Goal: Find specific page/section: Find specific page/section

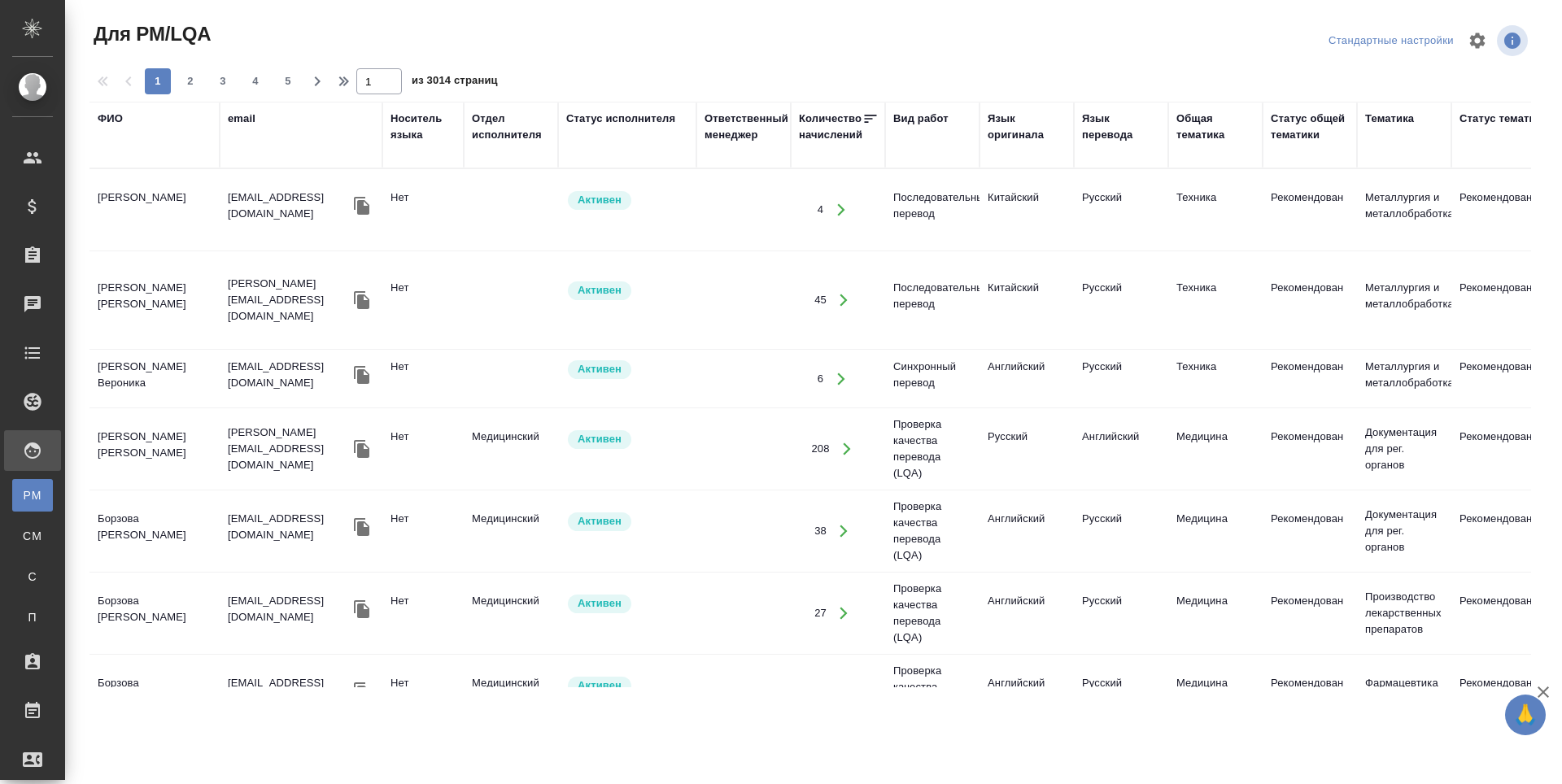
click at [114, 118] on div "ФИО" at bounding box center [110, 119] width 25 height 16
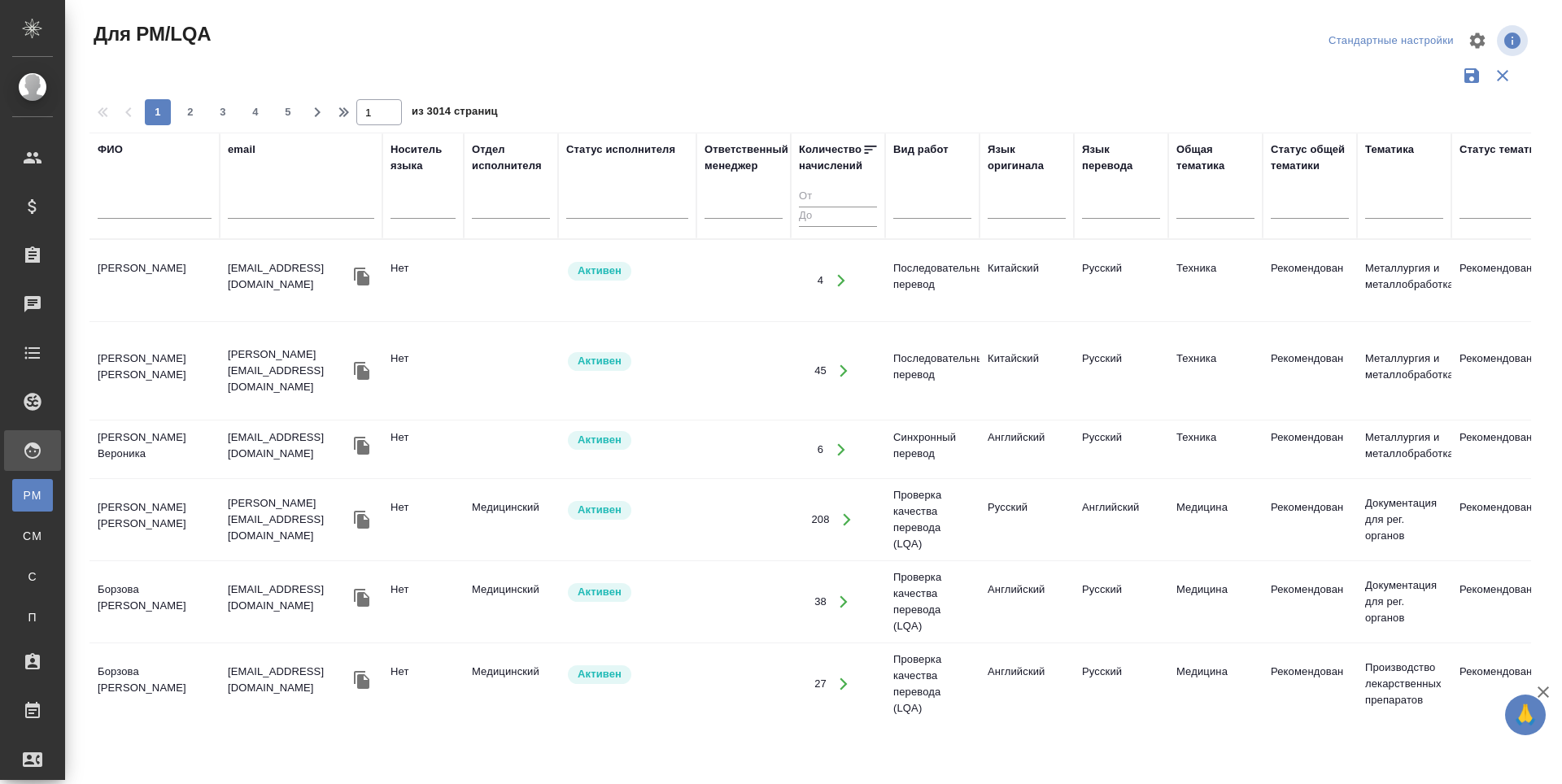
click at [130, 210] on input "text" at bounding box center [154, 208] width 114 height 21
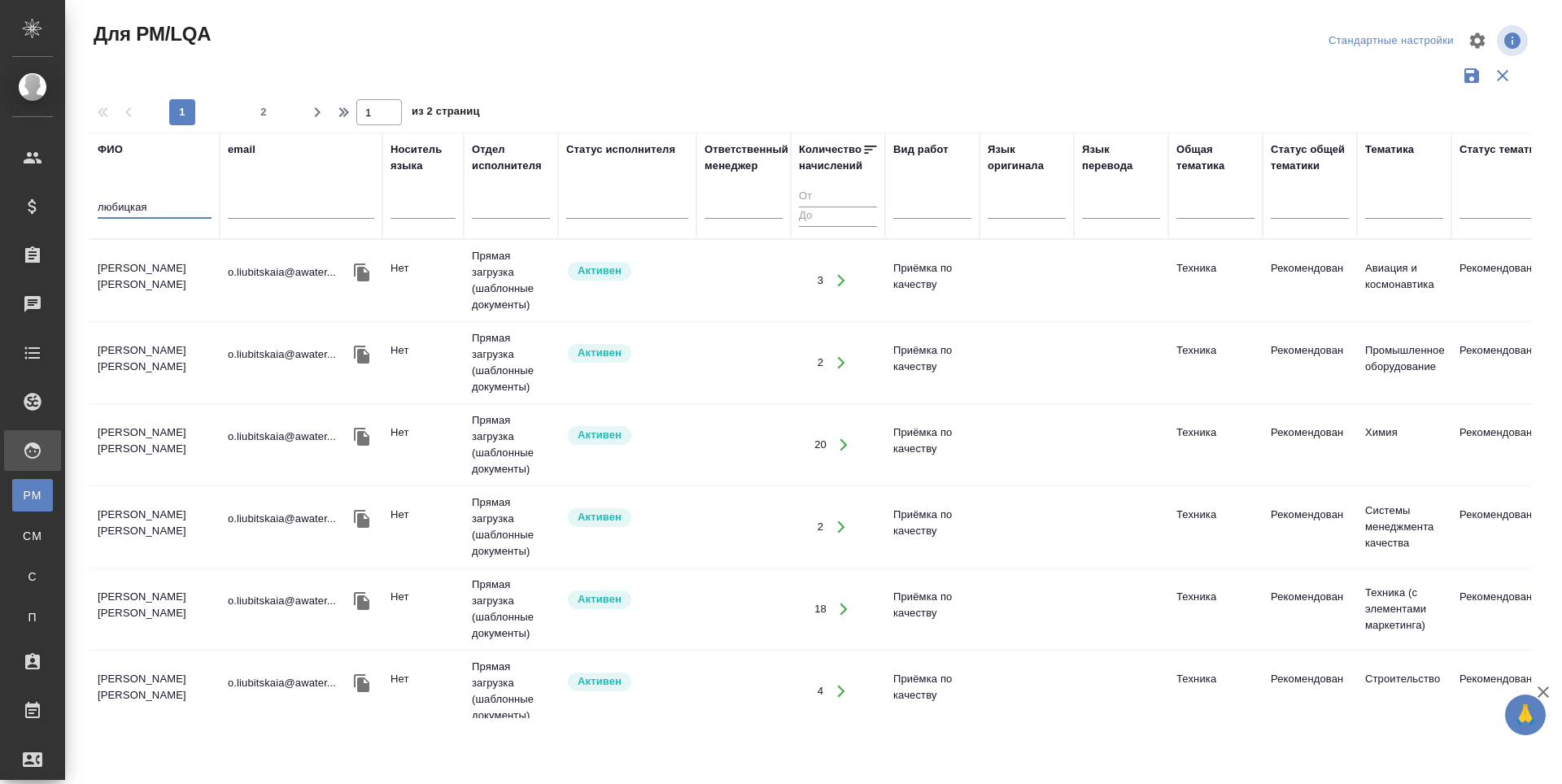
type input "любицкая"
click at [152, 272] on td "[PERSON_NAME] [PERSON_NAME]" at bounding box center [154, 280] width 130 height 57
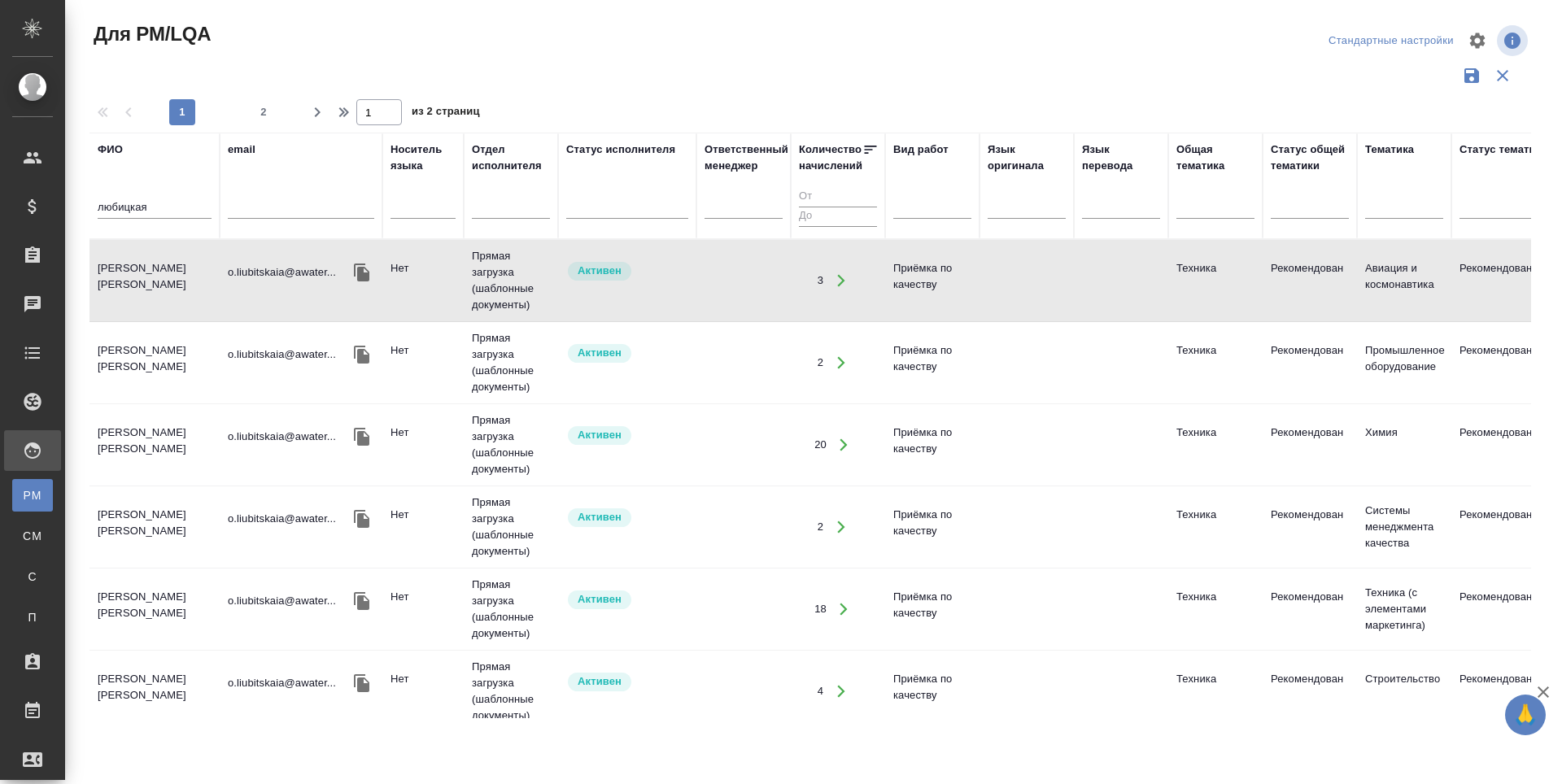
click at [152, 272] on td "[PERSON_NAME] [PERSON_NAME]" at bounding box center [154, 280] width 130 height 57
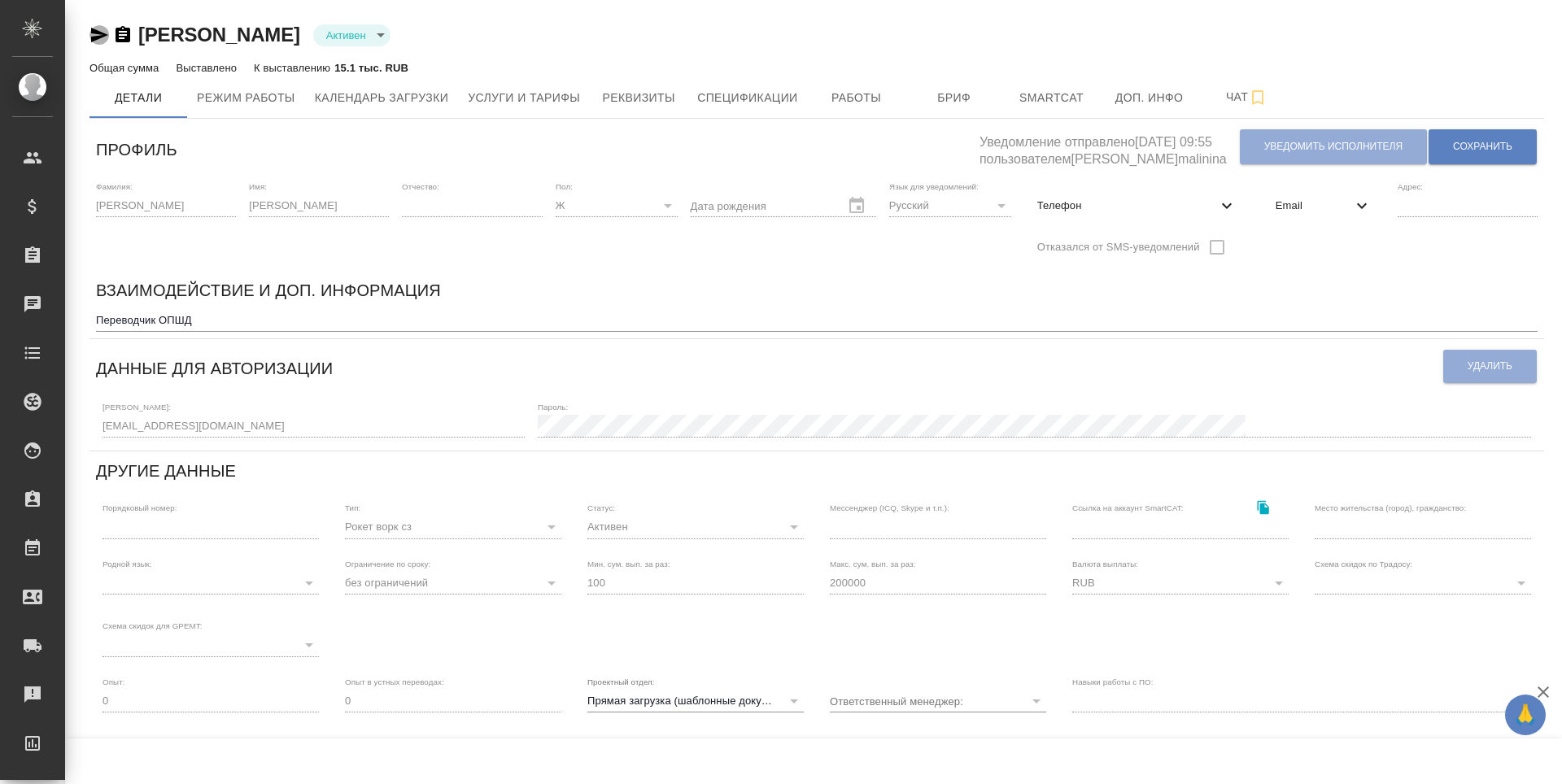
click at [97, 38] on icon "button" at bounding box center [99, 35] width 17 height 14
